Goal: Task Accomplishment & Management: Use online tool/utility

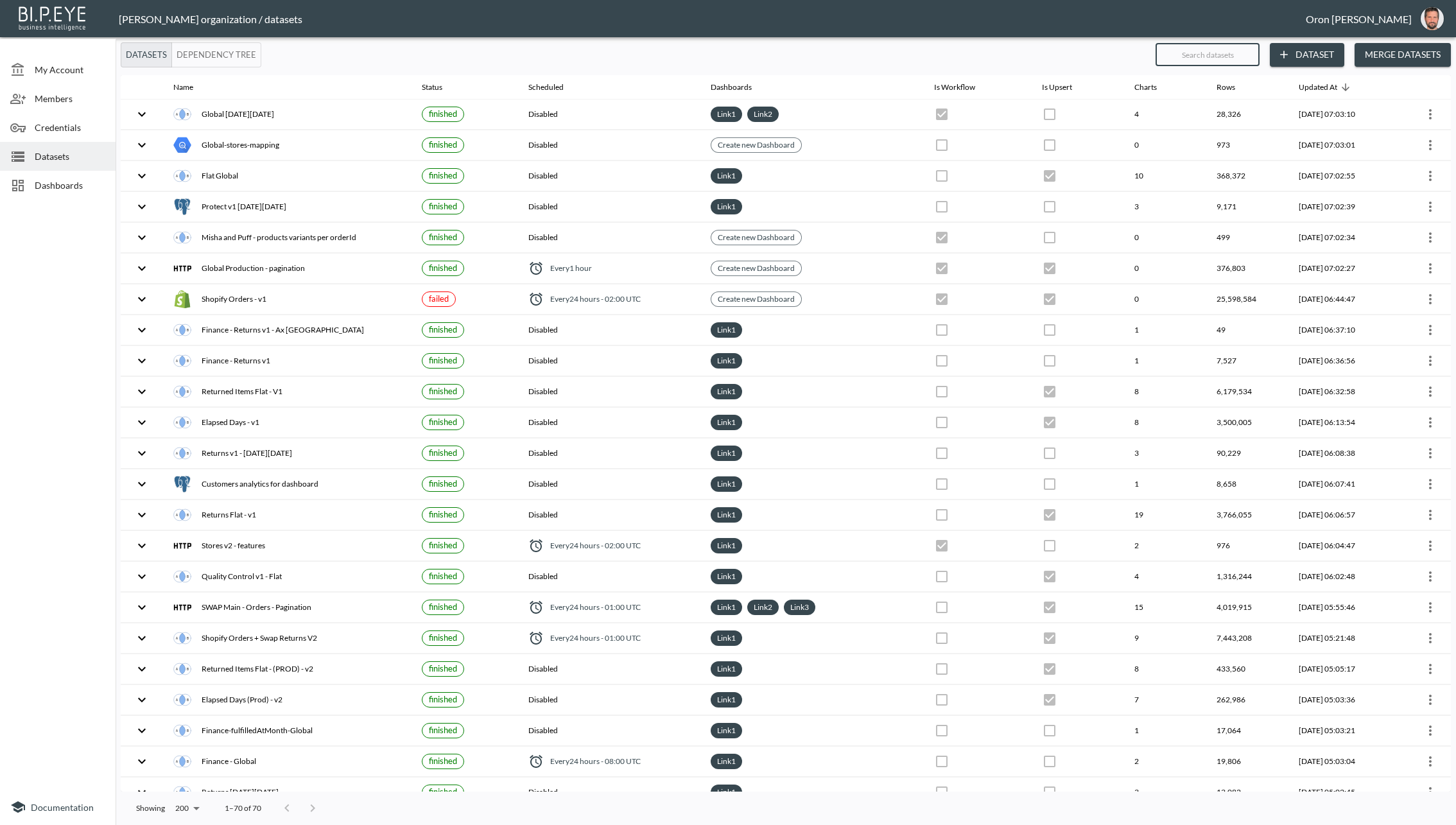
click at [1187, 55] on input "text" at bounding box center [1207, 54] width 104 height 32
type input "v"
checkbox input "false"
checkbox input "true"
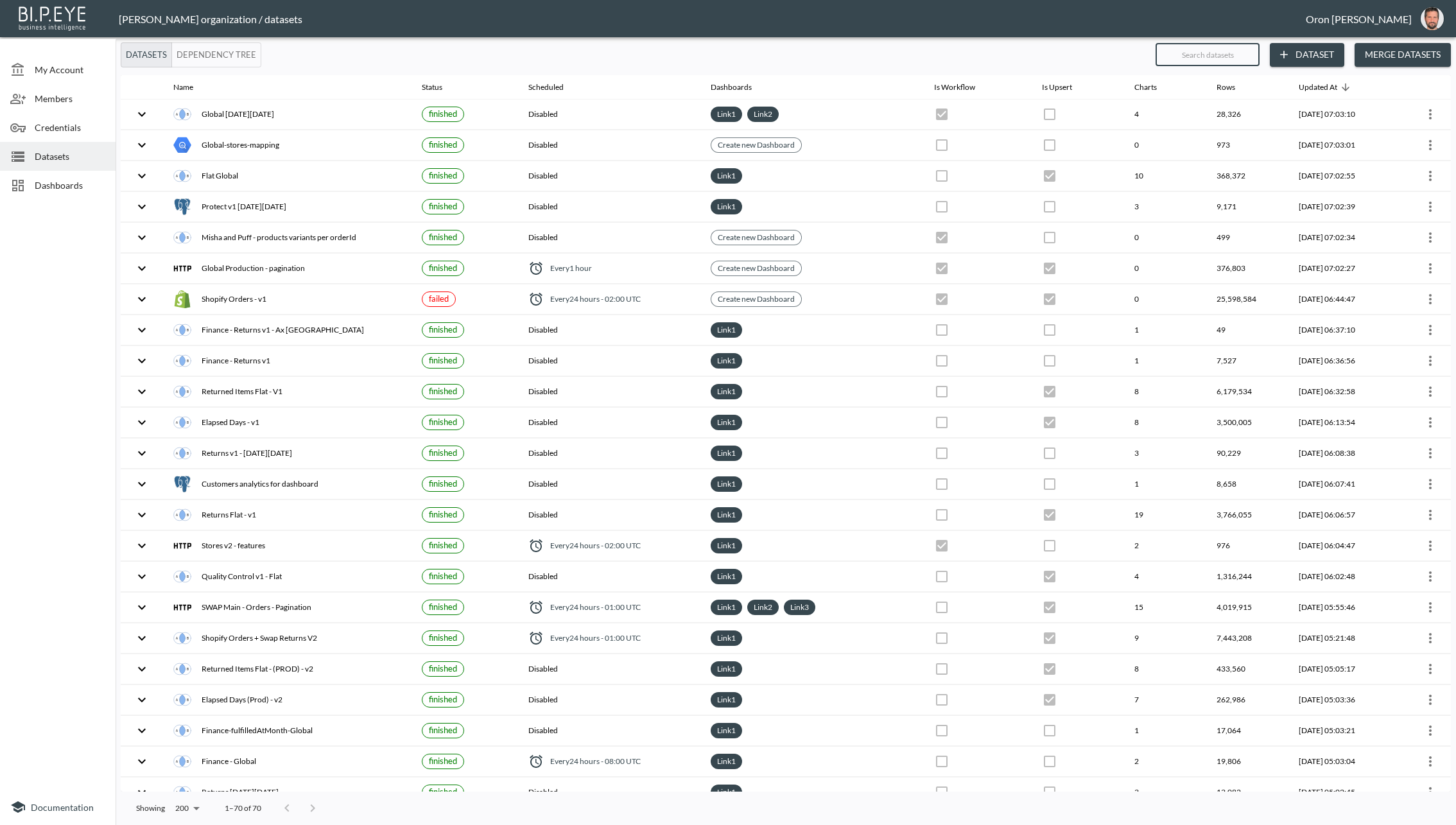
checkbox input "false"
checkbox input "true"
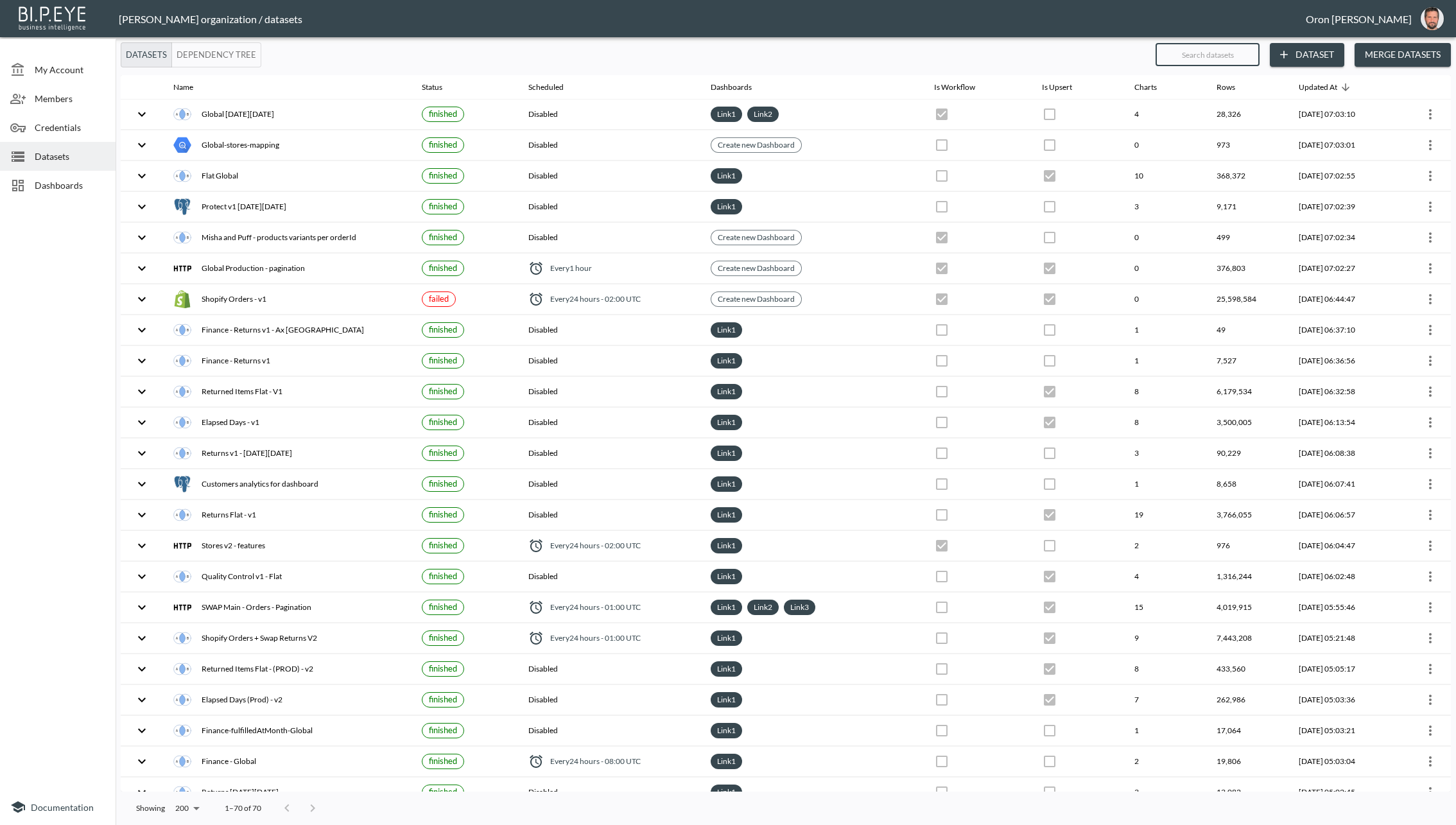
checkbox input "false"
checkbox input "true"
checkbox input "false"
checkbox input "true"
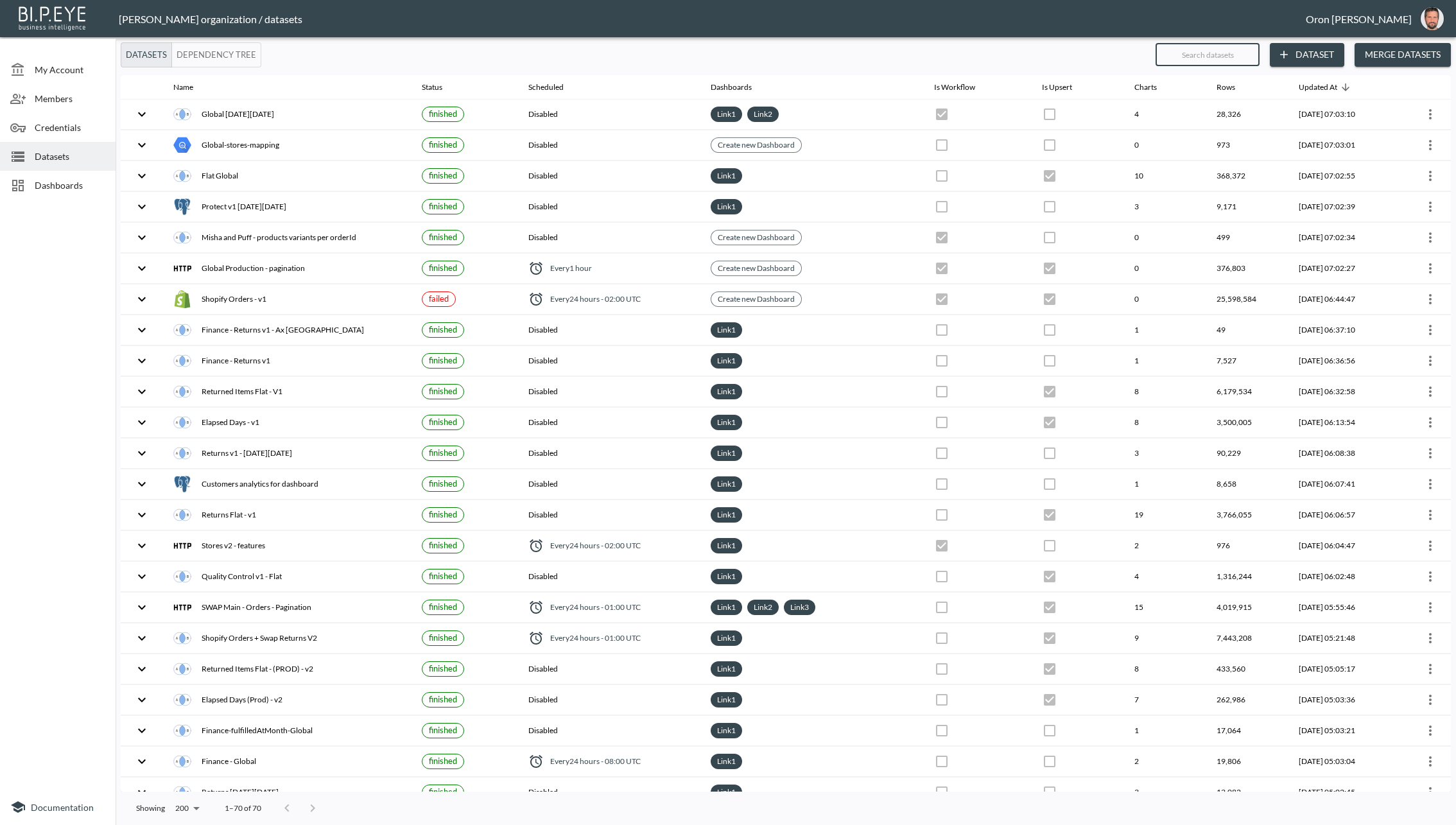
checkbox input "true"
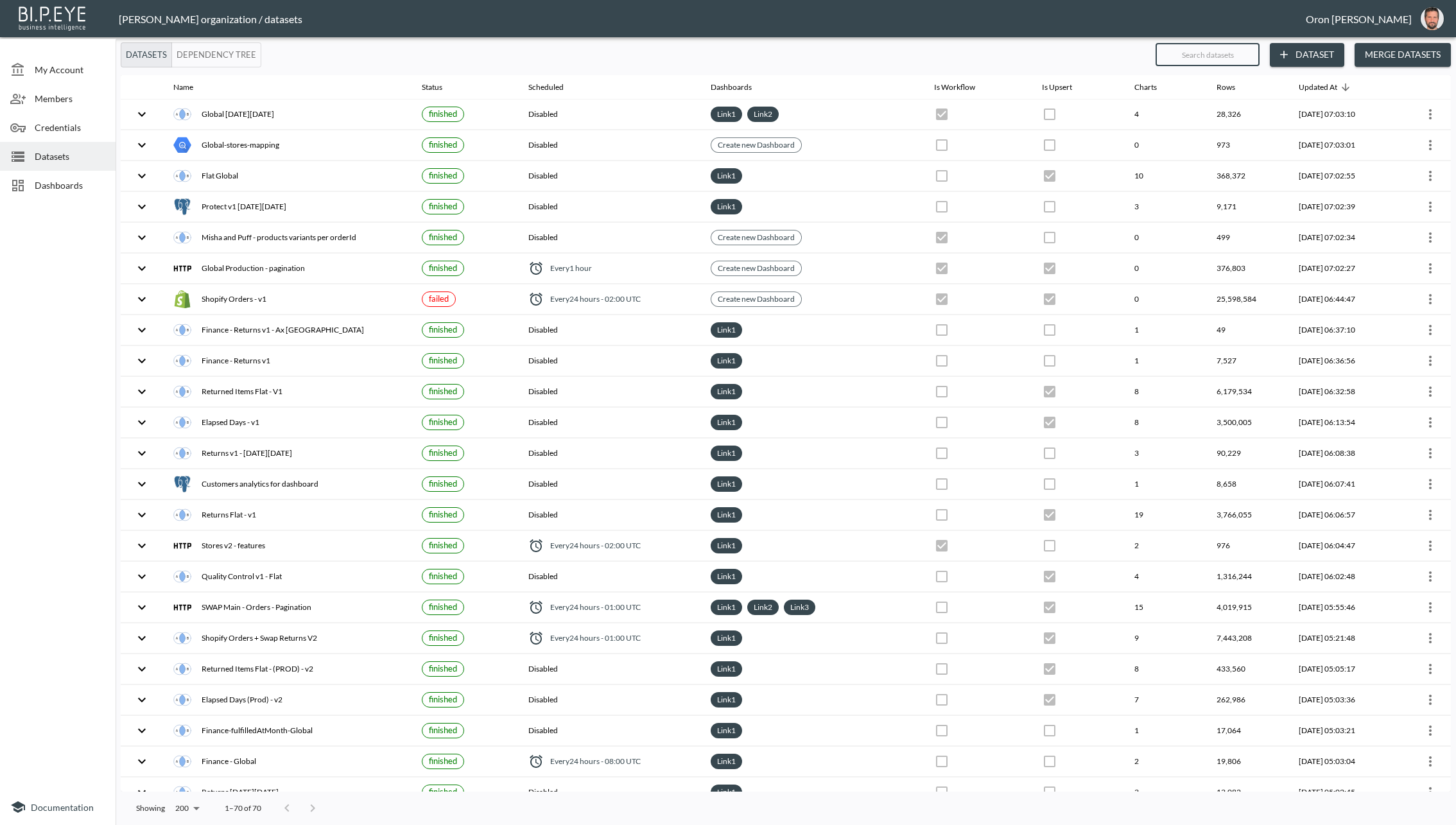
checkbox input "false"
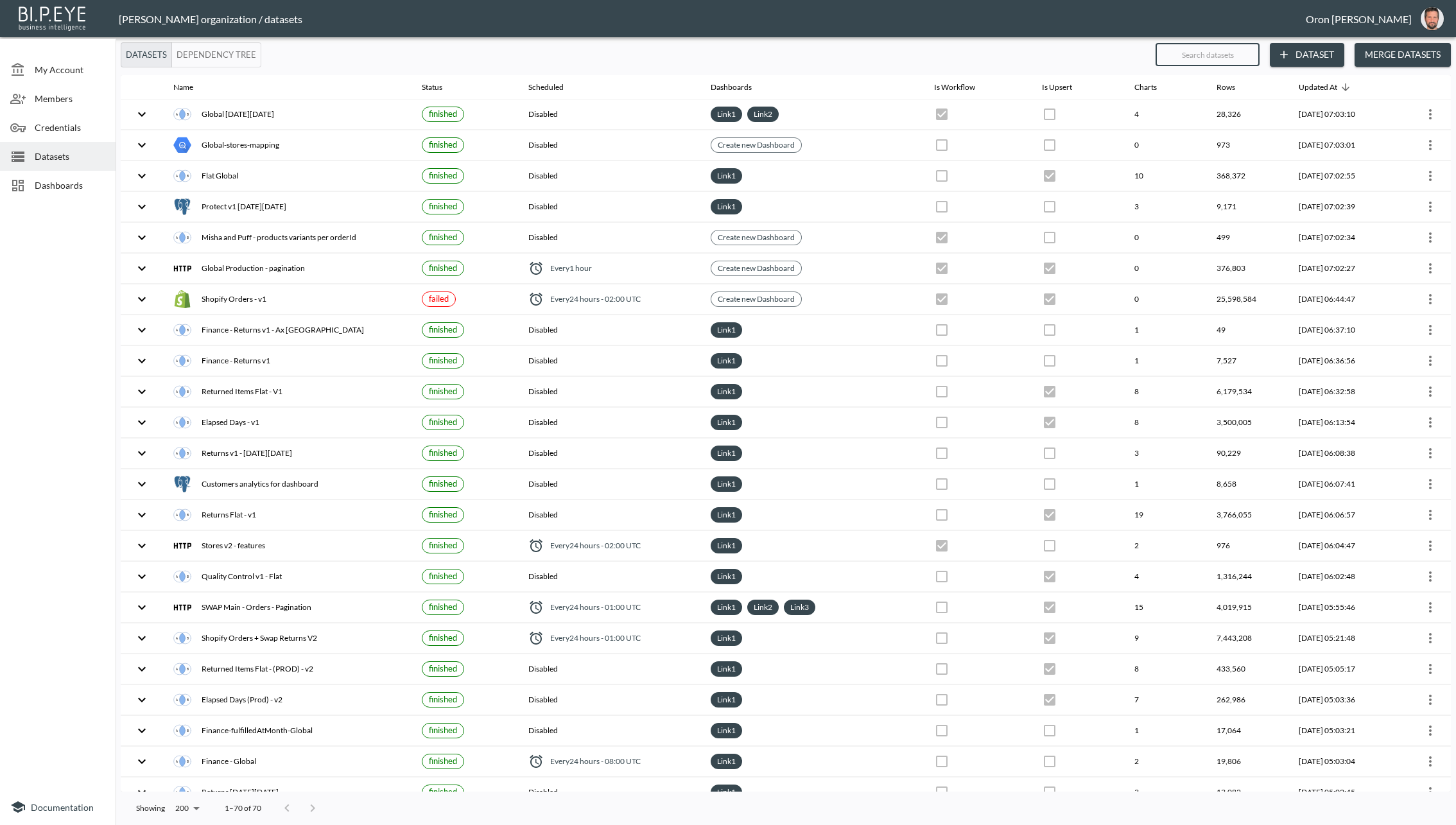
checkbox input "false"
checkbox input "true"
checkbox input "false"
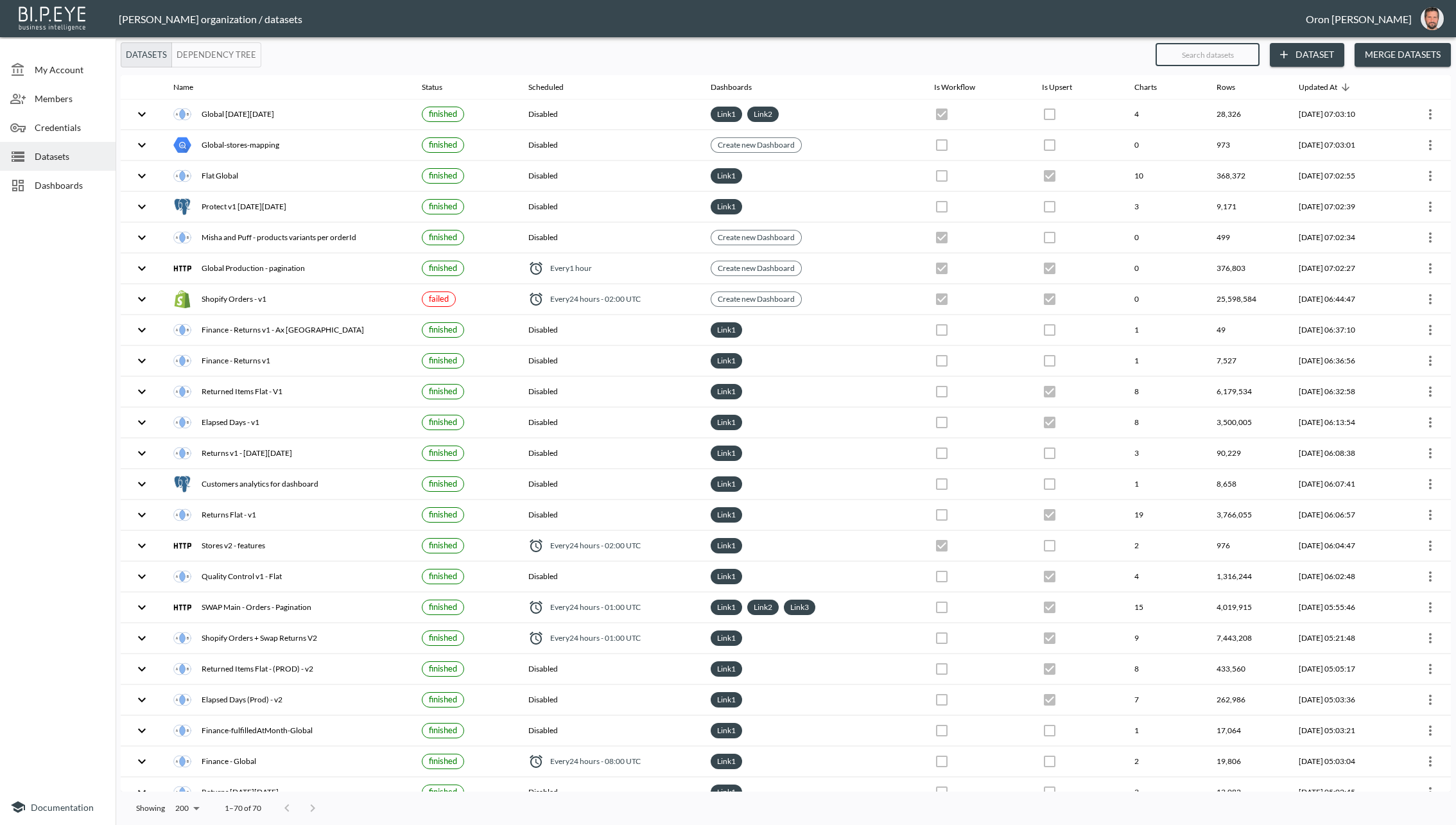
checkbox input "true"
checkbox input "false"
checkbox input "true"
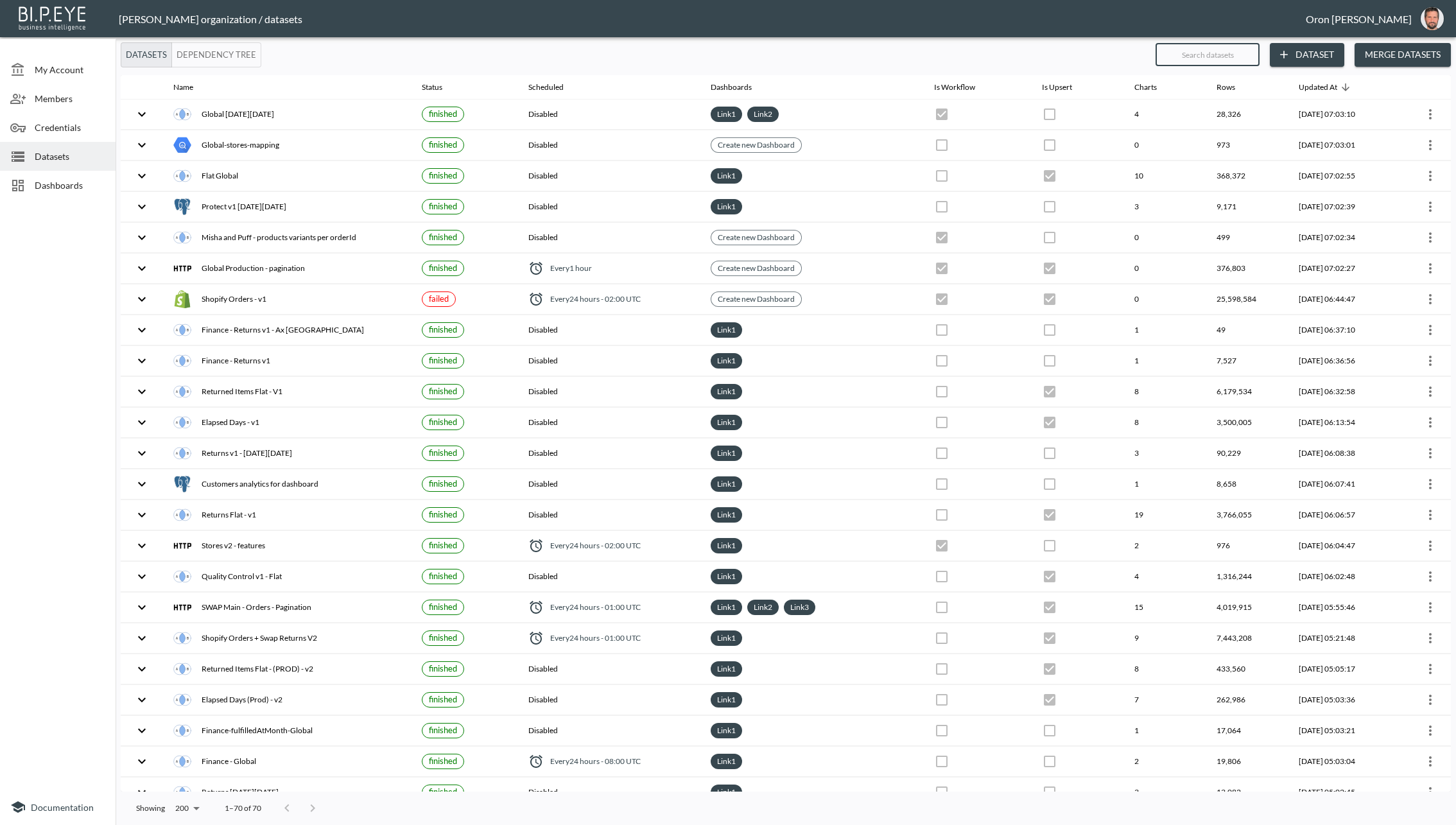
checkbox input "true"
checkbox input "false"
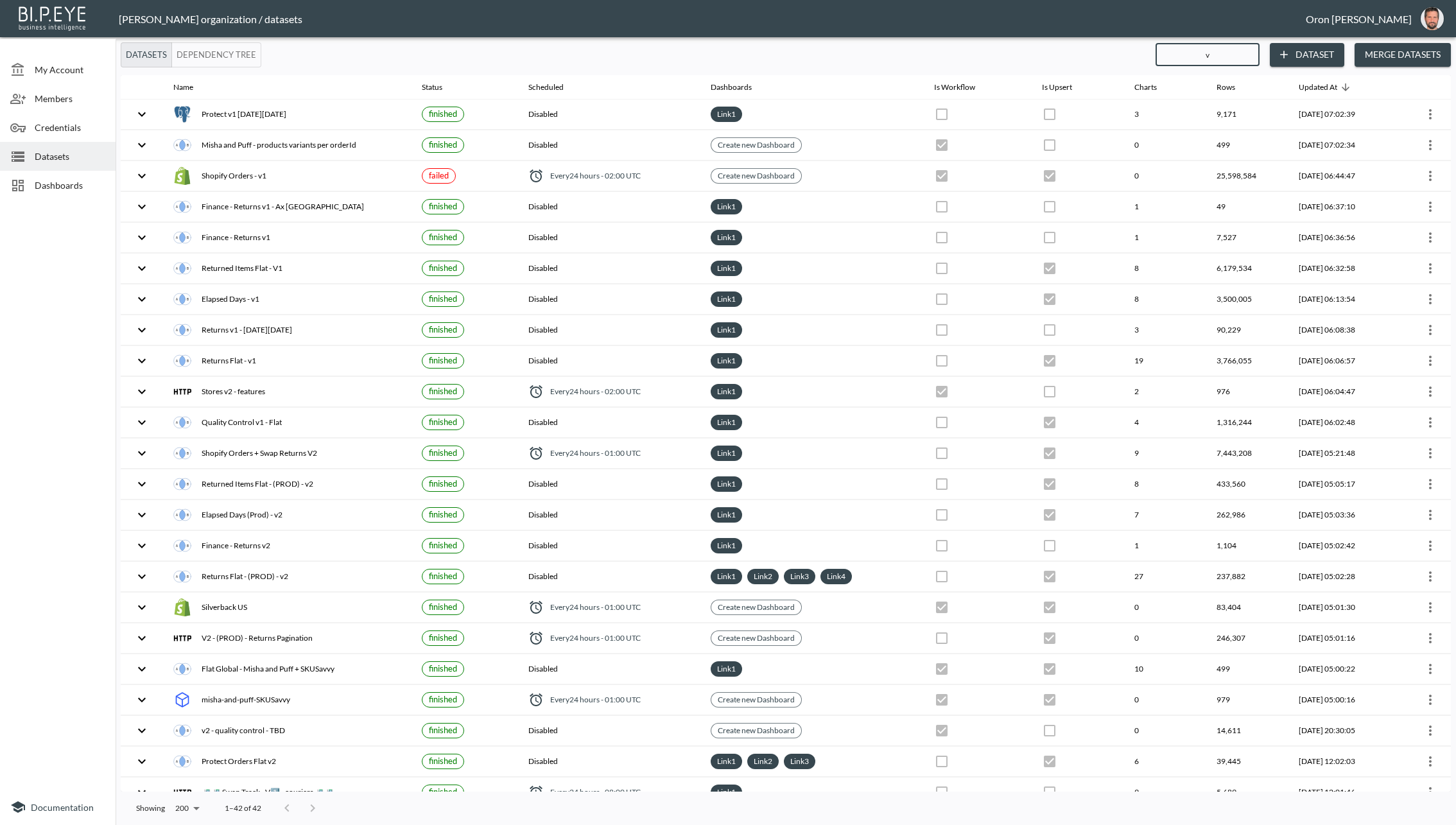
type input "v2"
checkbox input "true"
checkbox input "false"
checkbox input "true"
checkbox input "false"
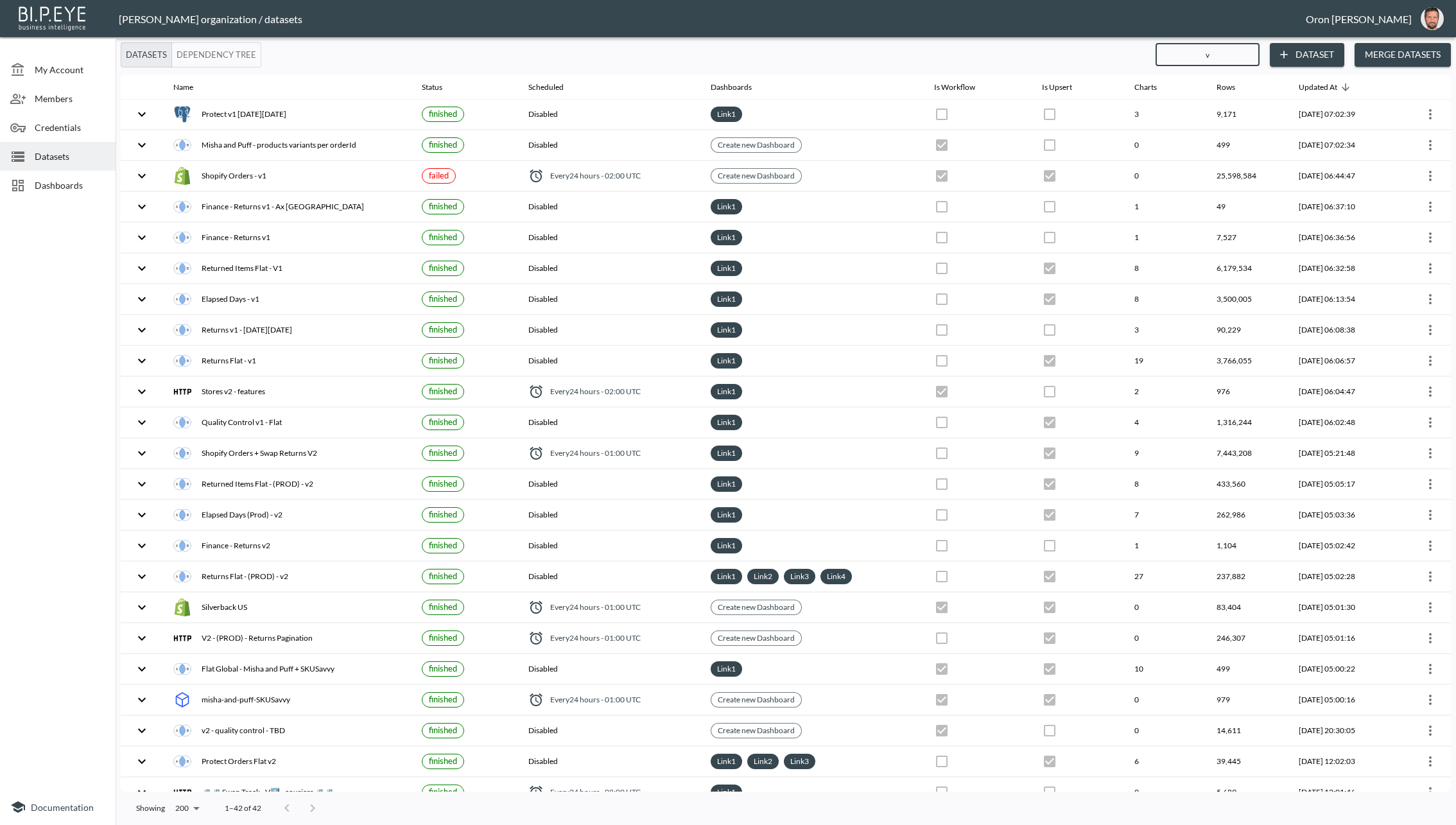
checkbox input "true"
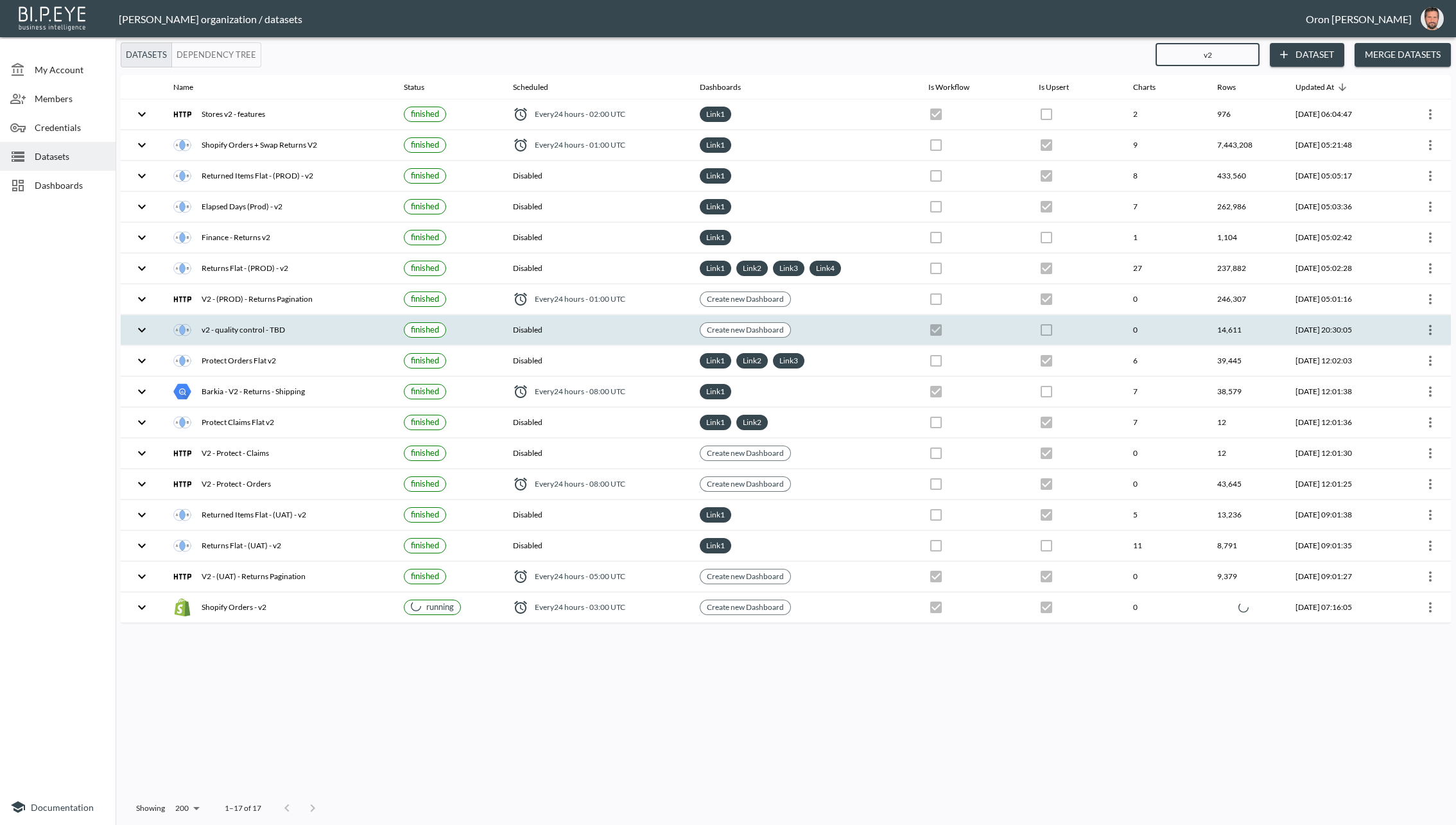
type input "v2"
click at [1430, 332] on icon "more" at bounding box center [1430, 330] width 3 height 11
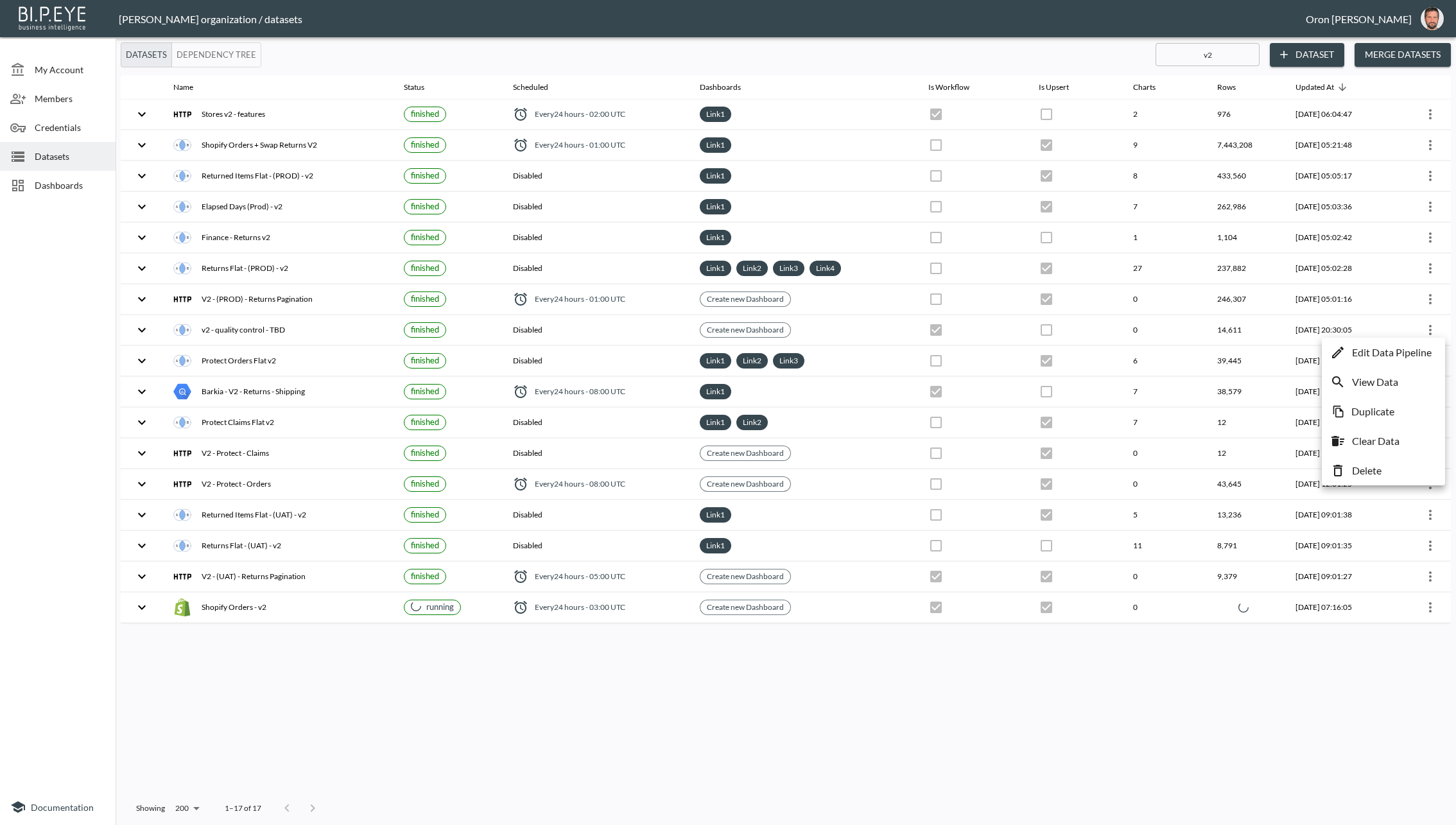
click at [1428, 361] on li "Edit Data Pipeline" at bounding box center [1383, 353] width 117 height 23
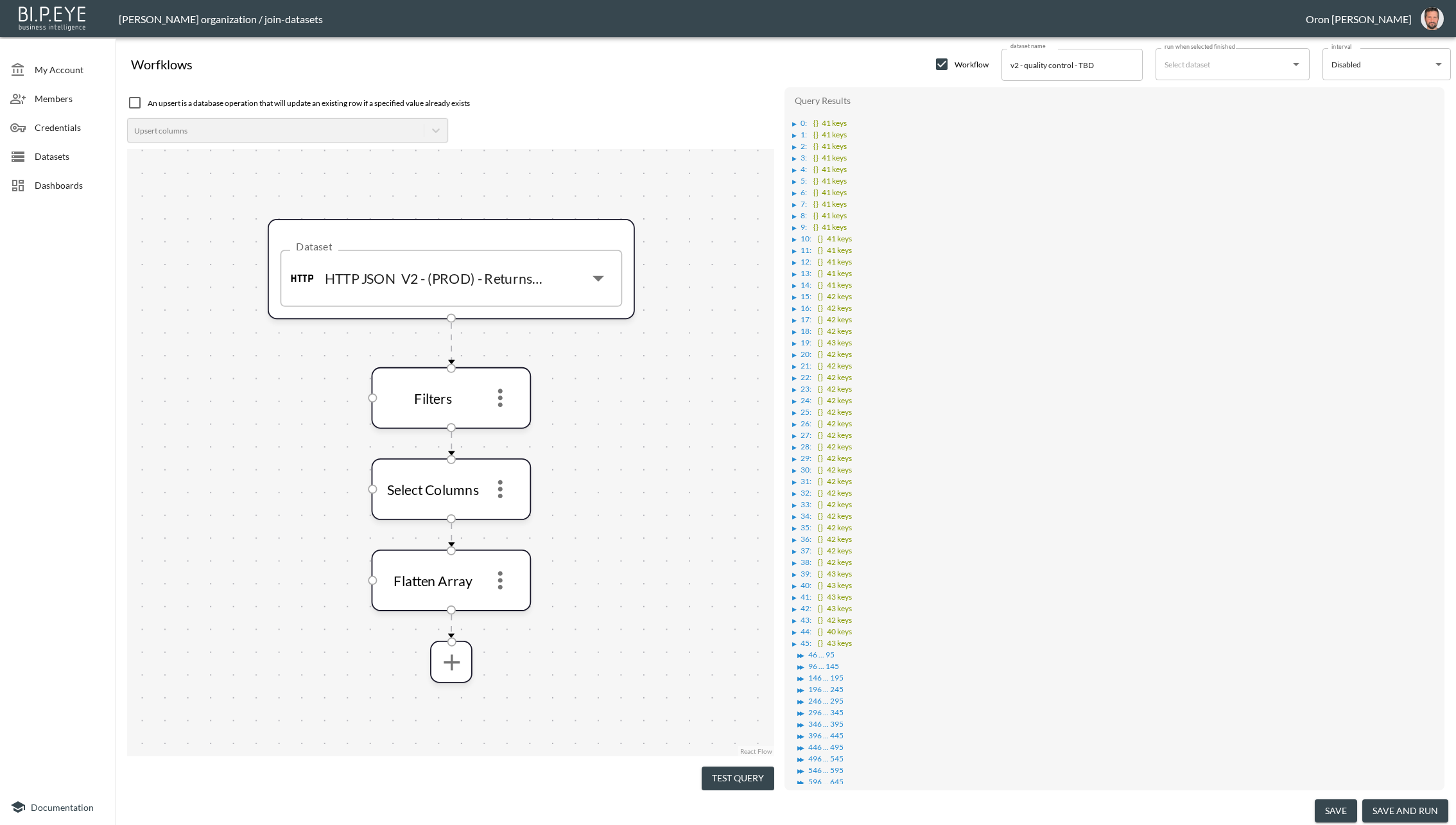
click at [791, 119] on div "▶ 0 : {} 41 keys ▶ 1 : {} 41 keys ▶ 2 : {} 41 keys ▶ 3 : {} 41 keys ▶ 4 : {} 41…" at bounding box center [1114, 515] width 647 height 805
click at [793, 120] on div "▶" at bounding box center [795, 123] width 5 height 7
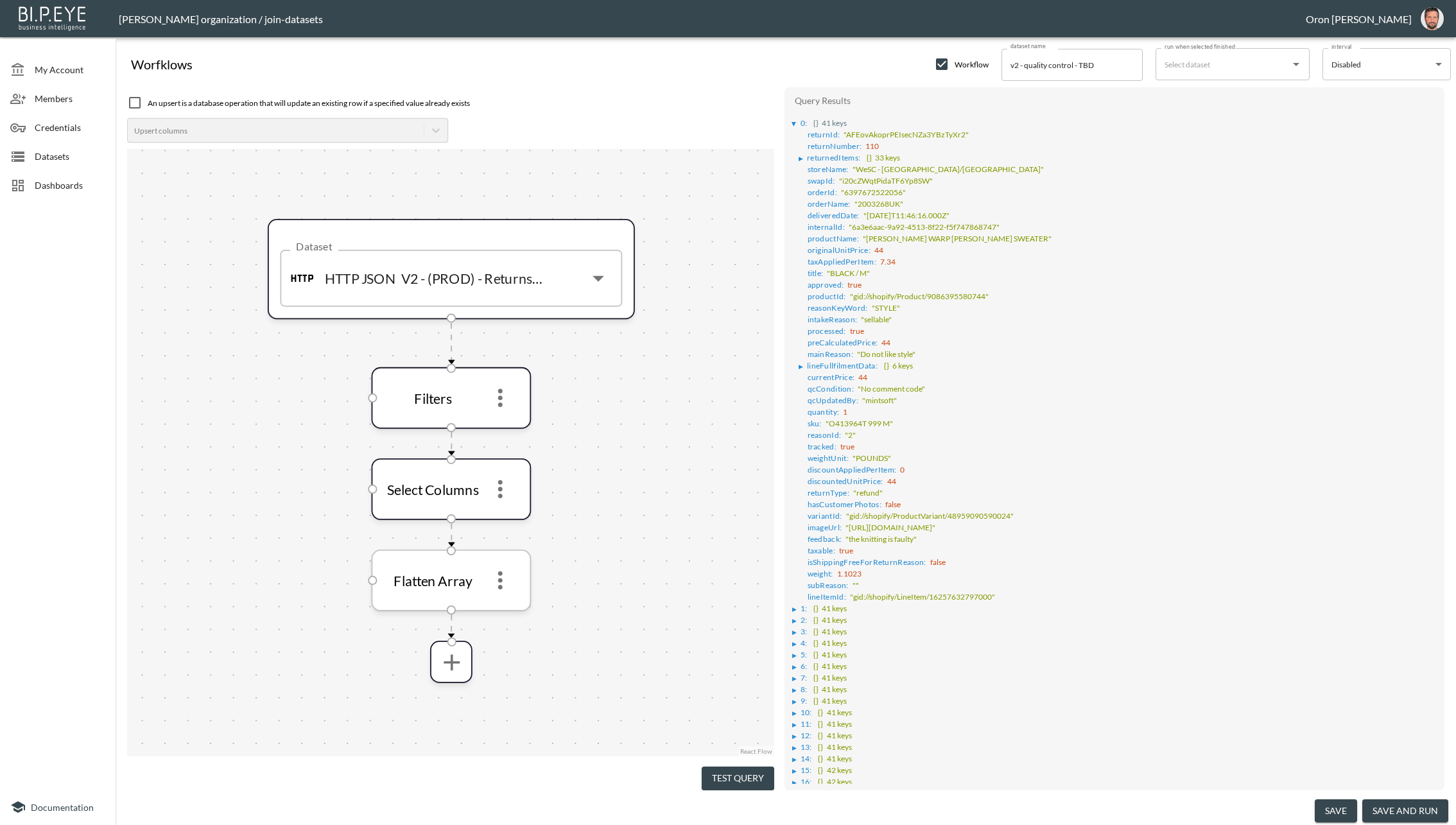
click at [509, 591] on icon "more" at bounding box center [500, 580] width 28 height 28
click at [511, 609] on li "Edit" at bounding box center [499, 613] width 57 height 23
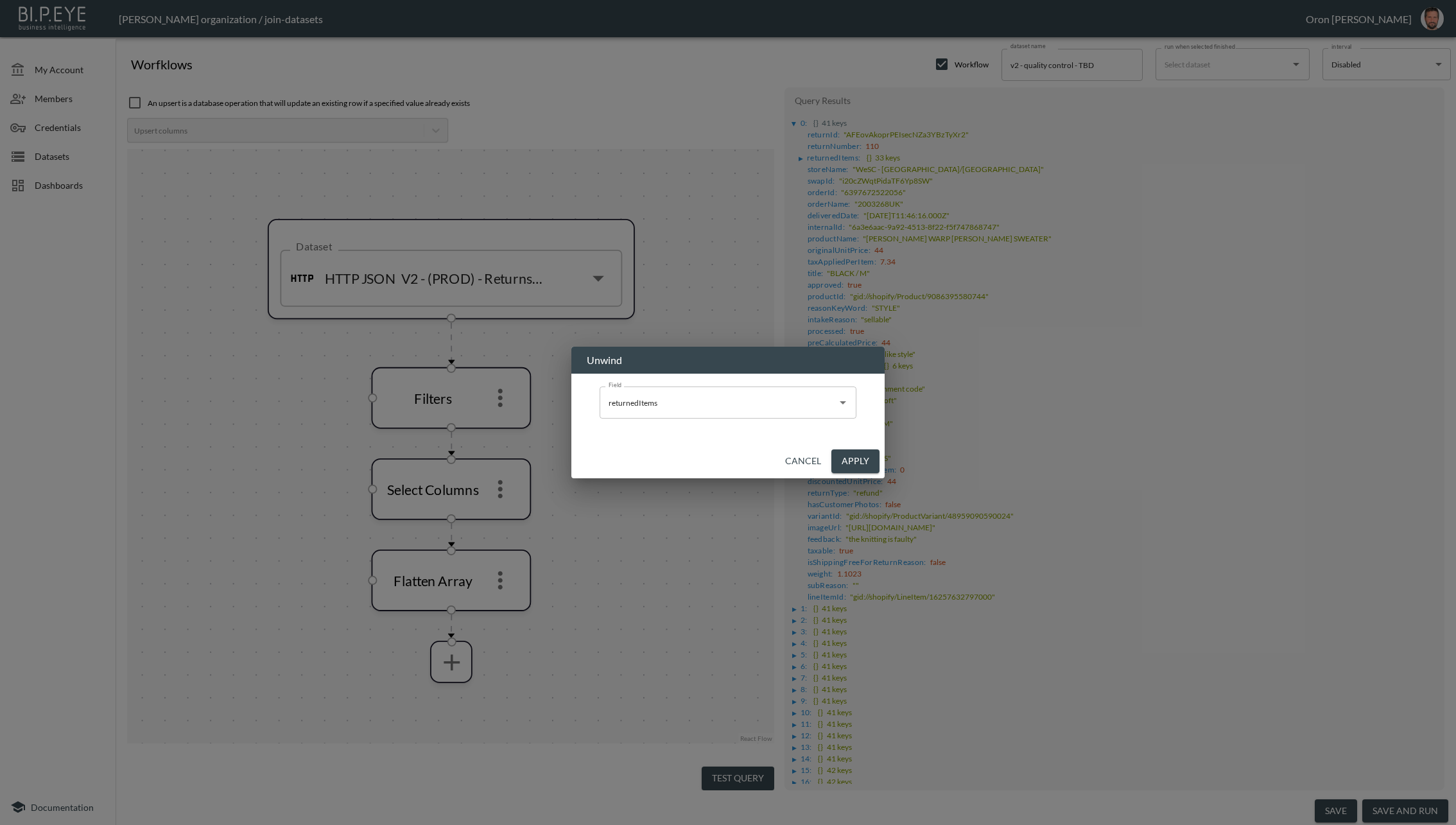
click at [795, 464] on button "Cancel" at bounding box center [803, 461] width 46 height 24
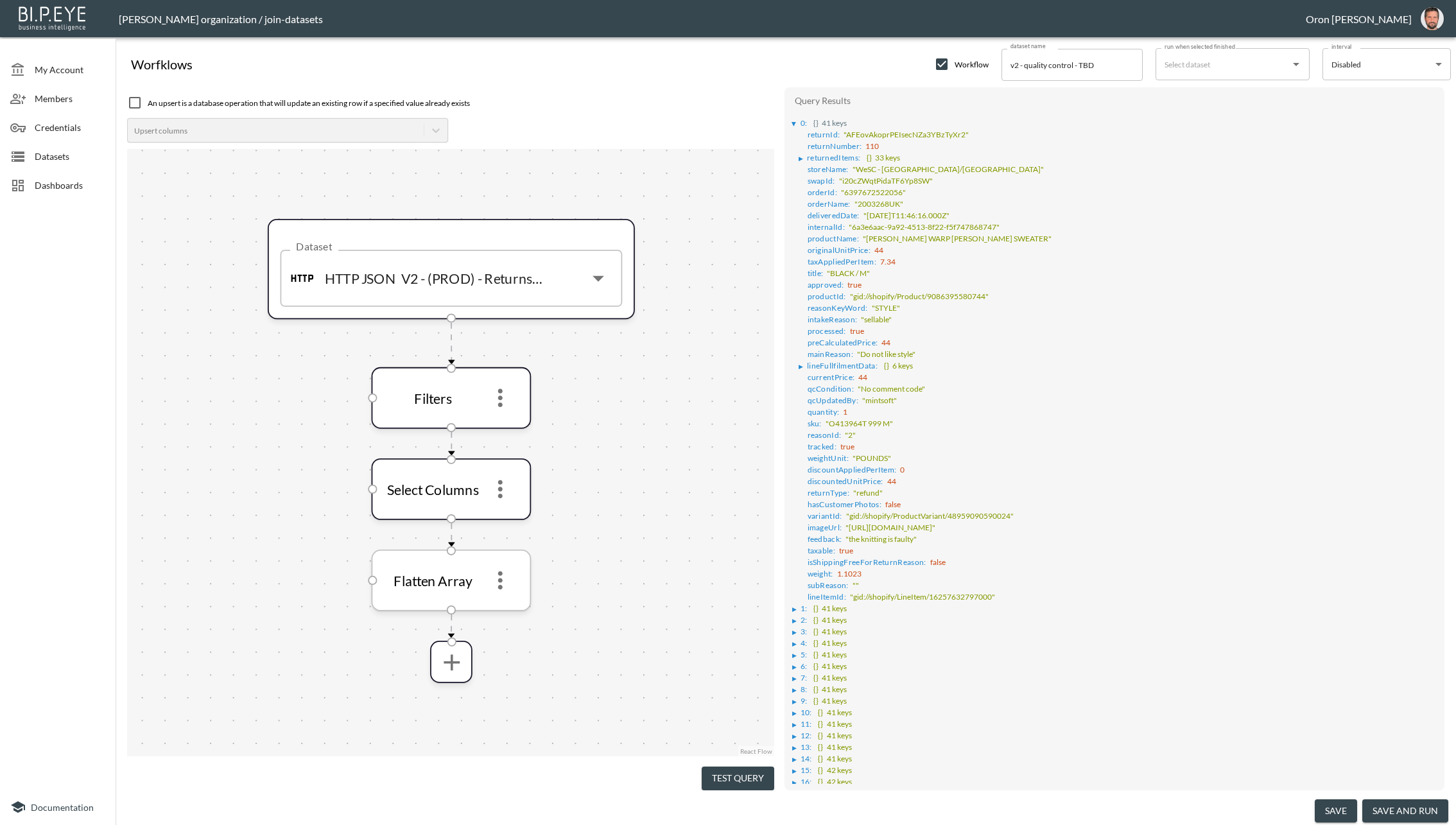
click at [504, 589] on icon "more" at bounding box center [500, 580] width 28 height 28
click at [503, 637] on p "Remove" at bounding box center [499, 642] width 36 height 15
click at [727, 767] on button "Test Query" at bounding box center [738, 778] width 72 height 24
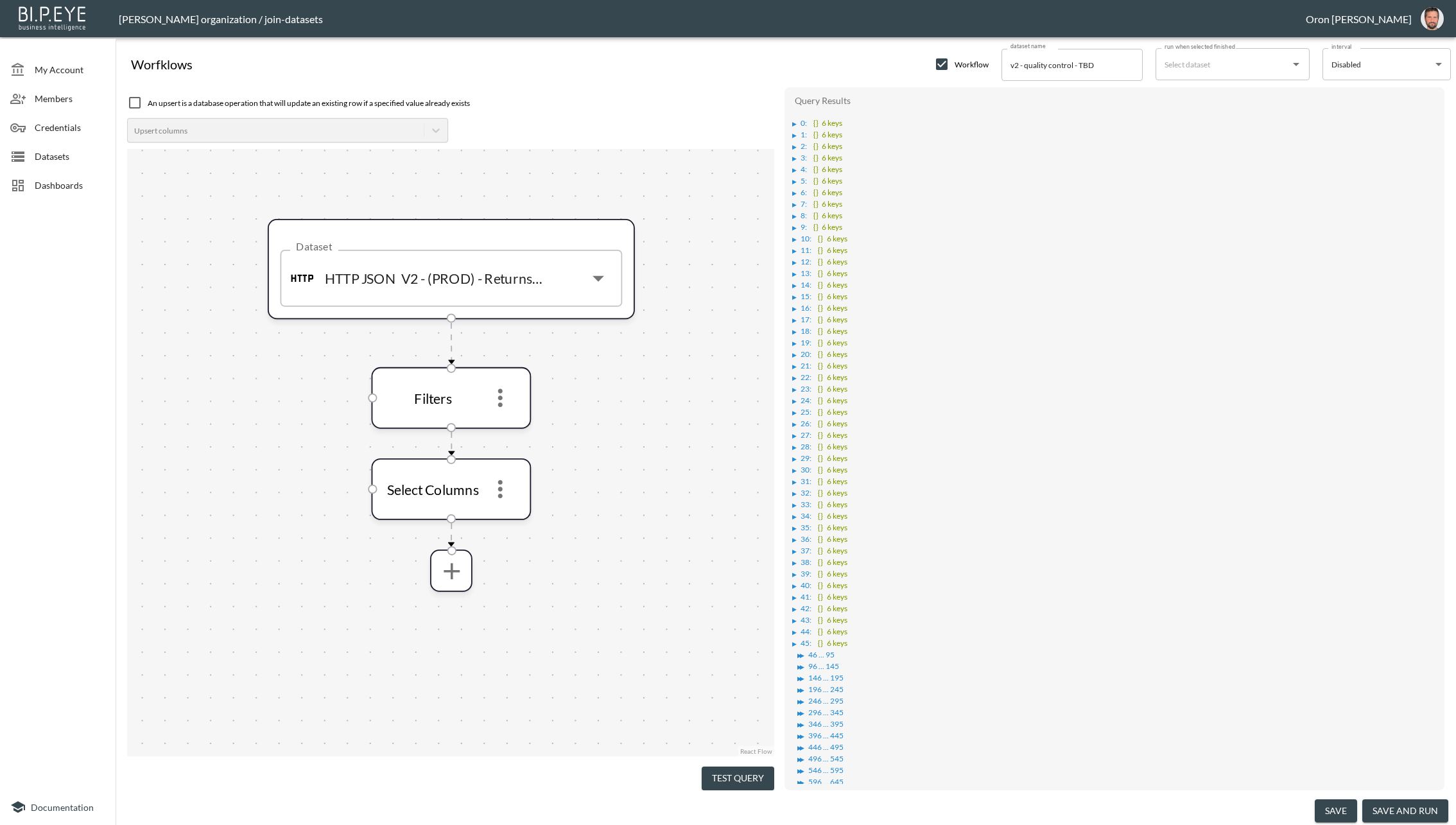
click at [795, 122] on div "▶" at bounding box center [795, 123] width 5 height 7
click at [802, 136] on div "▶" at bounding box center [800, 135] width 5 height 7
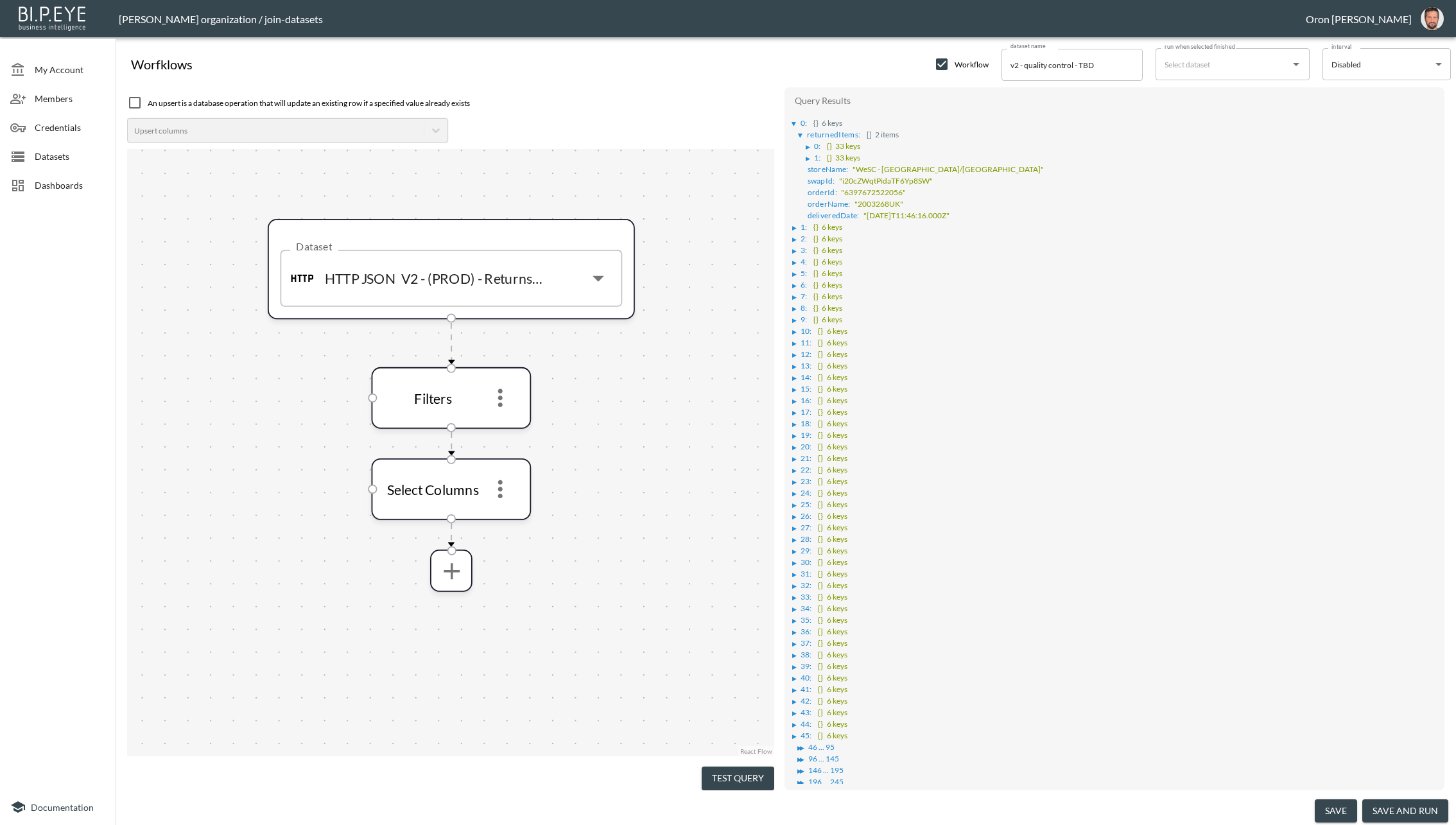
click at [812, 144] on div "▶" at bounding box center [810, 146] width 9 height 7
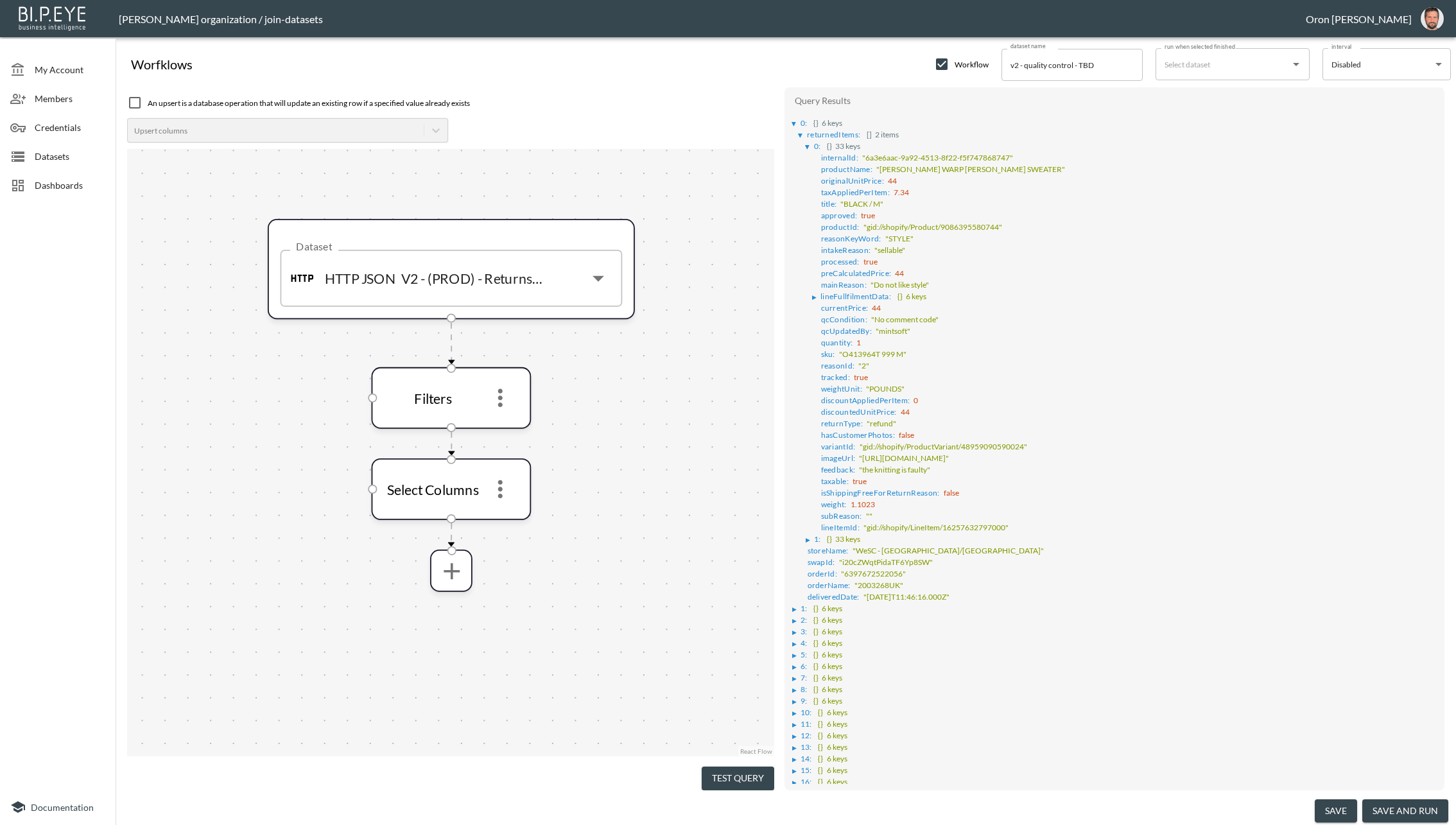
click at [741, 778] on button "Test Query" at bounding box center [738, 778] width 72 height 24
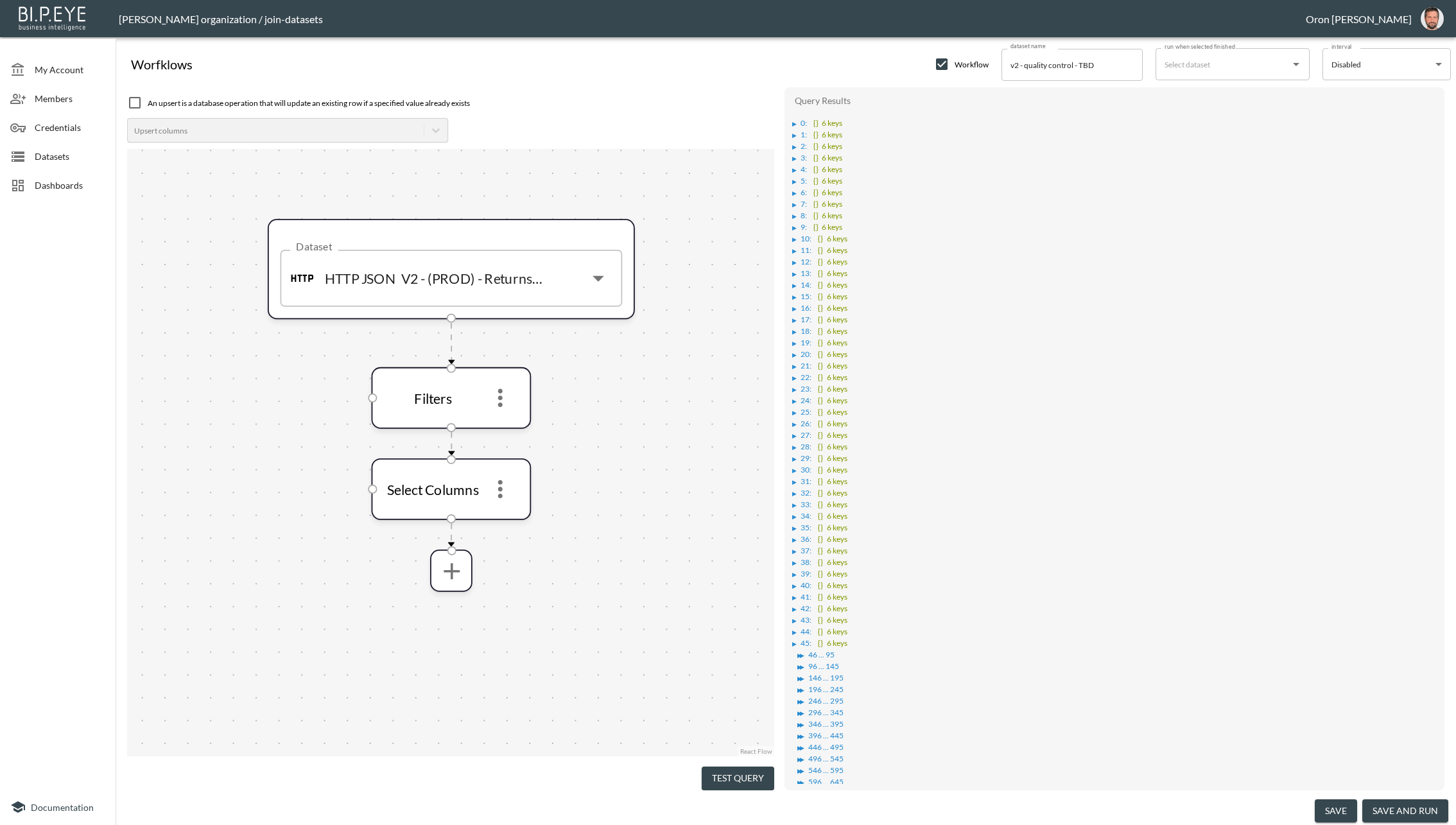
click at [794, 127] on li "▶ 1 : {} 6 keys" at bounding box center [1116, 133] width 646 height 12
click at [795, 121] on div "▶" at bounding box center [795, 123] width 5 height 7
click at [801, 133] on div "▶" at bounding box center [800, 135] width 5 height 7
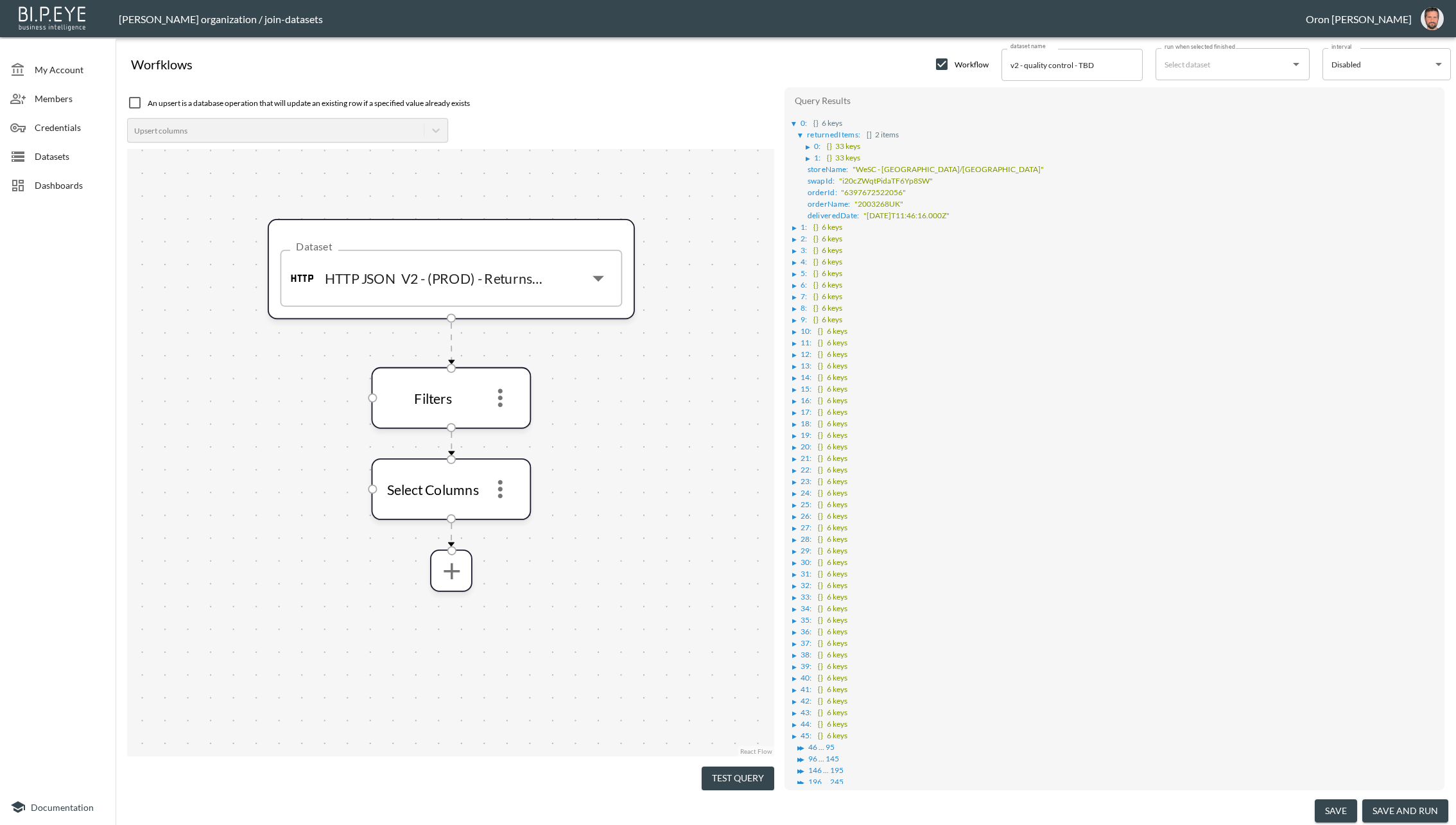
click at [801, 133] on div "▶" at bounding box center [800, 135] width 7 height 5
click at [741, 766] on button "Test Query" at bounding box center [738, 778] width 72 height 24
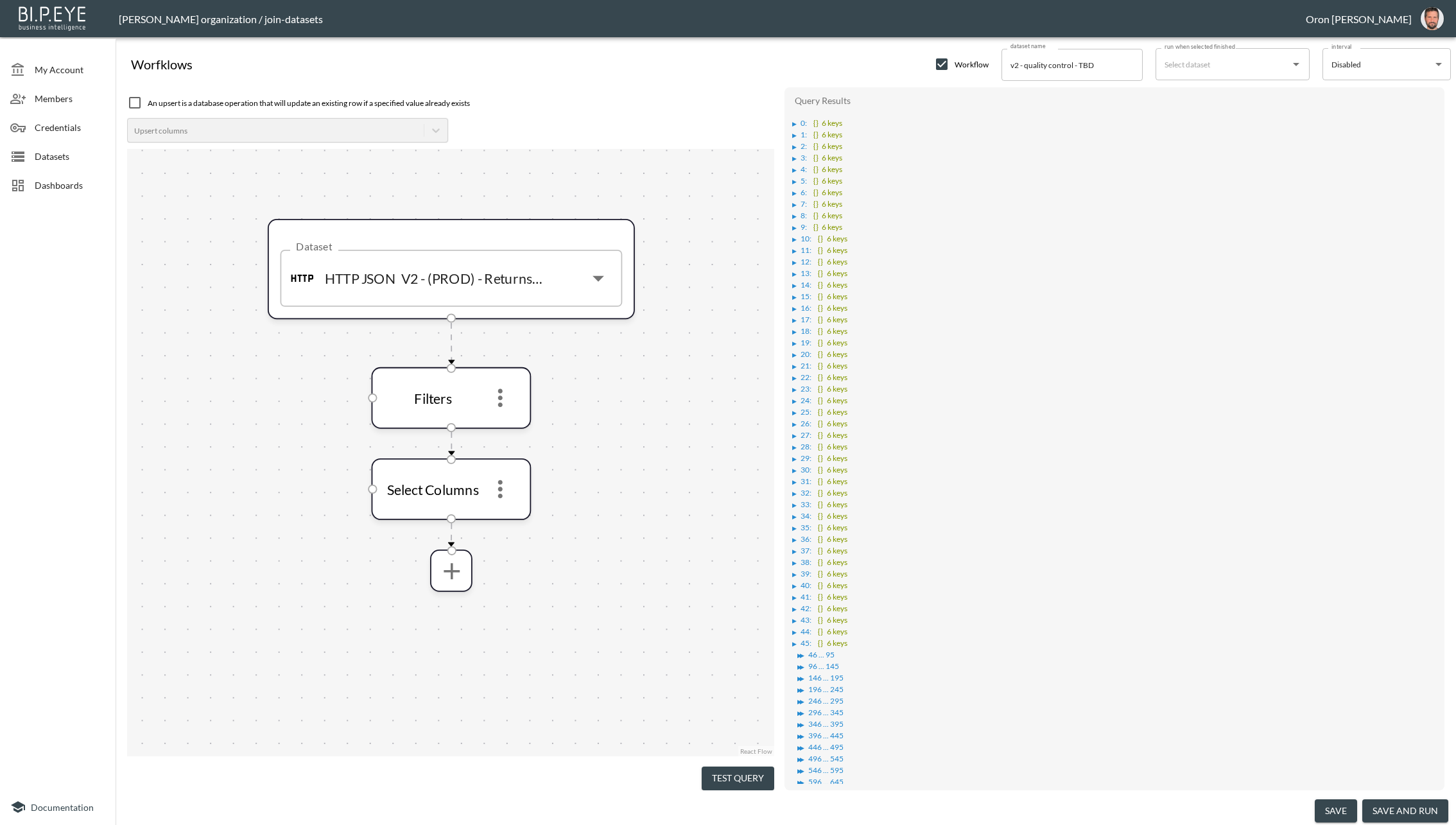
click at [748, 772] on button "Test Query" at bounding box center [738, 778] width 72 height 24
click at [736, 769] on button "Test Query" at bounding box center [738, 778] width 72 height 24
click at [795, 123] on div "▶" at bounding box center [795, 123] width 5 height 7
click at [753, 771] on button "Test Query" at bounding box center [738, 778] width 72 height 24
click at [744, 785] on div "An upsert is a database operation that will update an existing row if a specifi…" at bounding box center [786, 439] width 1331 height 715
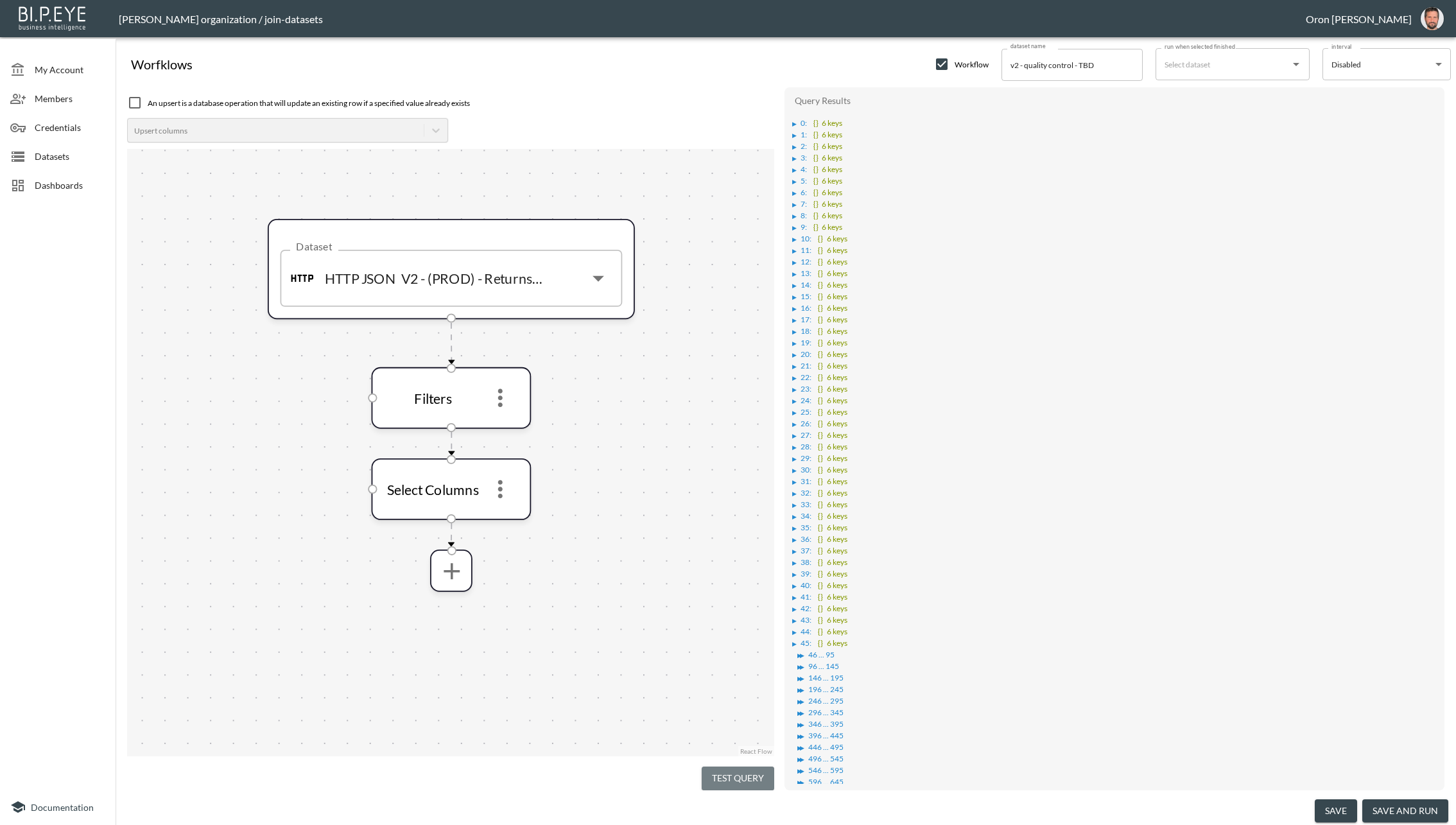
click at [743, 771] on button "Test Query" at bounding box center [738, 778] width 72 height 24
click at [767, 766] on button "Test Query" at bounding box center [738, 778] width 72 height 24
click at [729, 782] on button "Test Query" at bounding box center [738, 778] width 72 height 24
